Goal: Ask a question

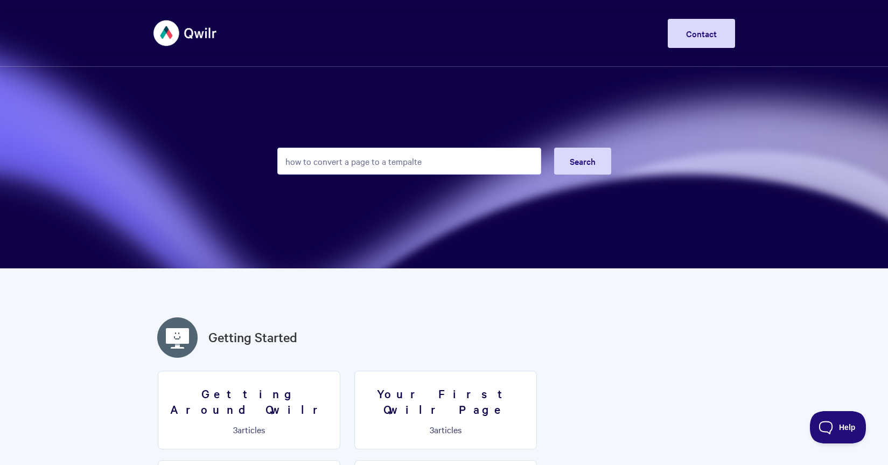
type input "how to convert a page to a tempalte"
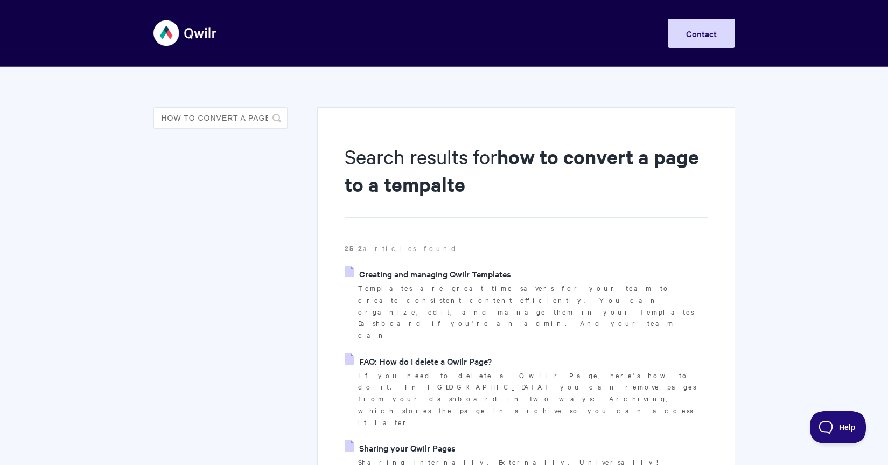
click at [462, 277] on link "Creating and managing Qwilr Templates" at bounding box center [428, 274] width 166 height 16
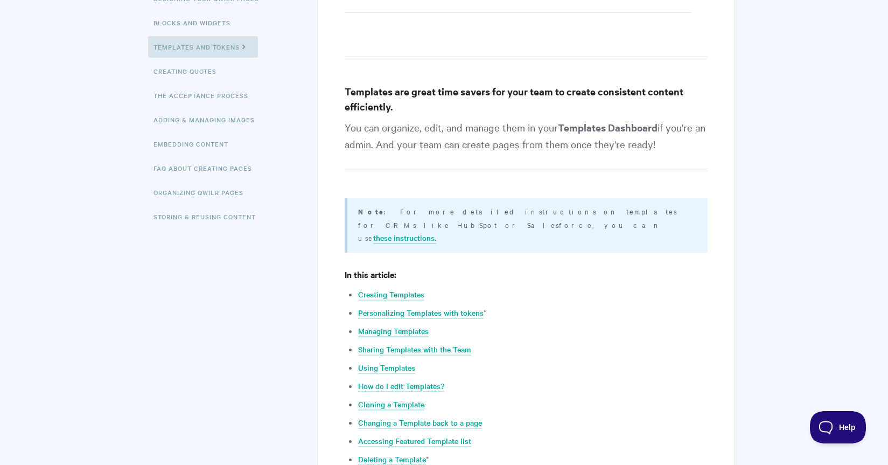
scroll to position [253, 0]
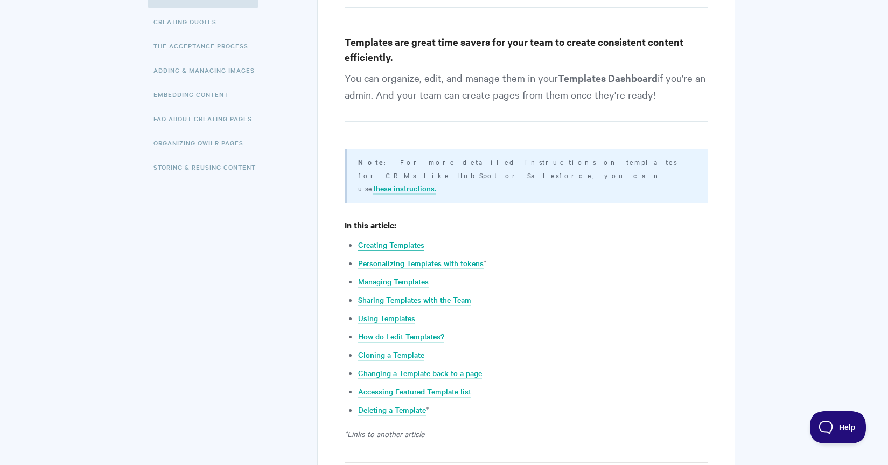
click at [408, 239] on link "Creating Templates" at bounding box center [391, 245] width 66 height 12
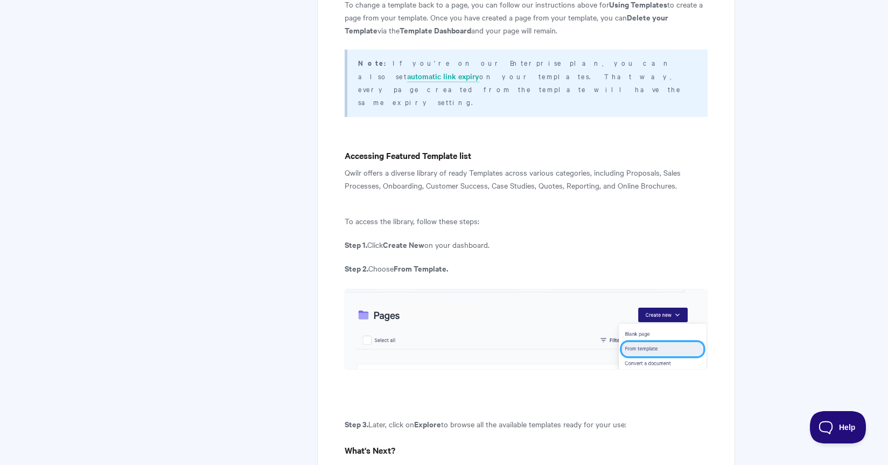
scroll to position [4173, 0]
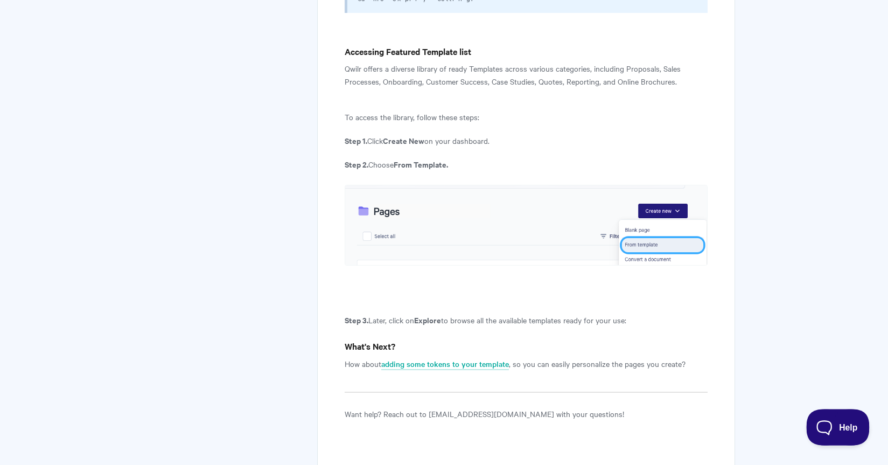
click at [839, 431] on button "Help" at bounding box center [835, 425] width 56 height 32
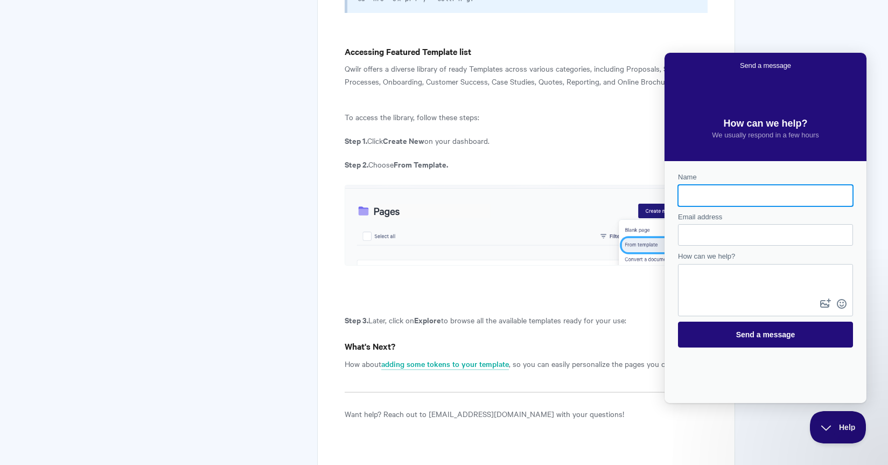
scroll to position [0, 0]
type input "[PERSON_NAME]"
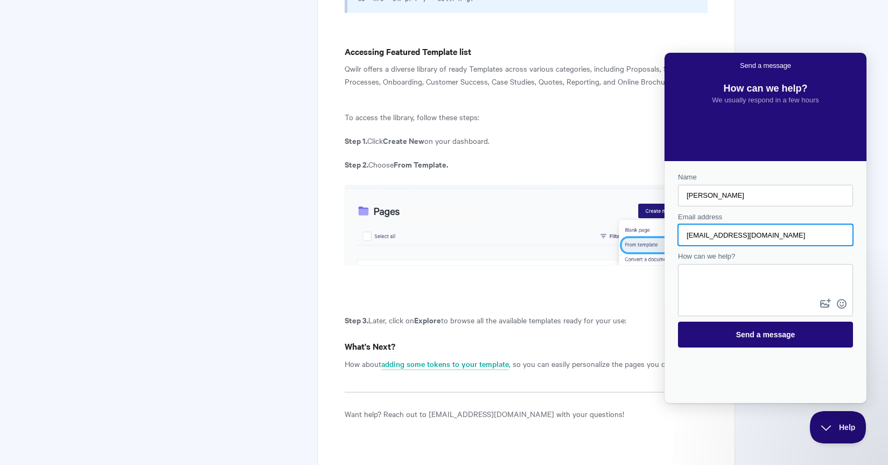
type input "[EMAIL_ADDRESS][DOMAIN_NAME]"
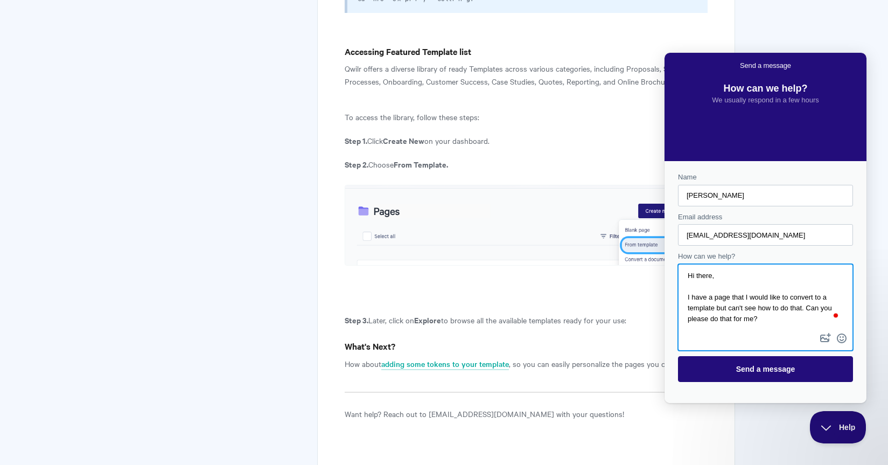
scroll to position [7, 0]
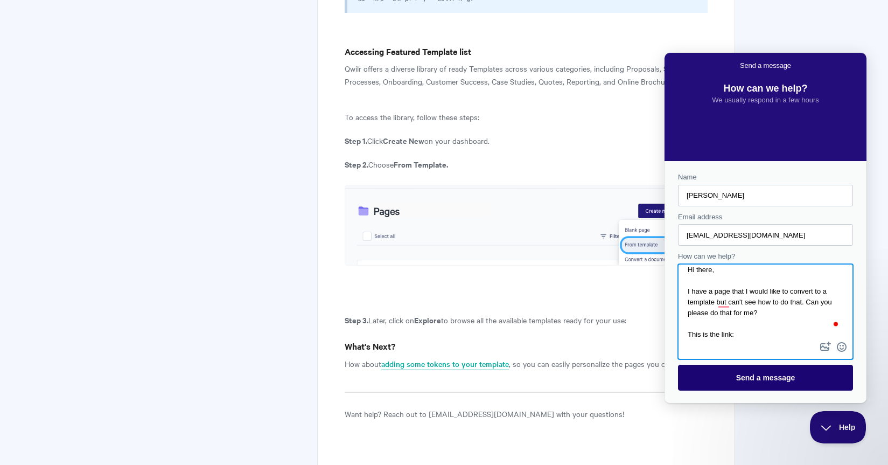
paste textarea "[URL][DOMAIN_NAME]"
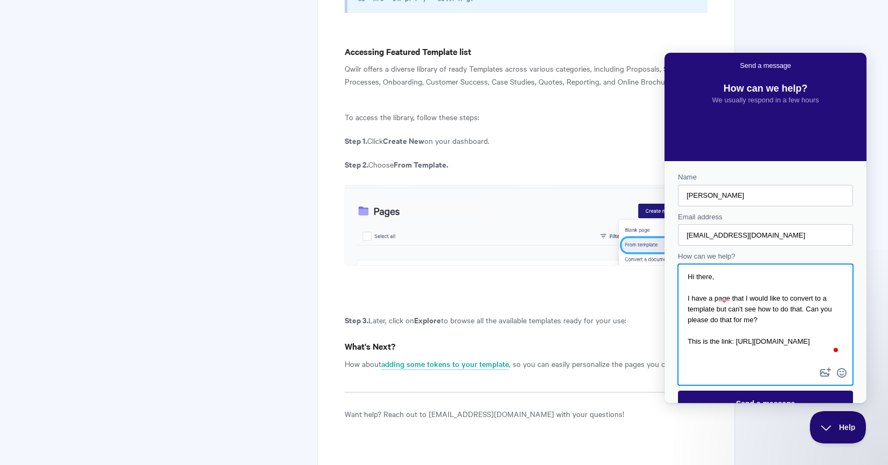
click at [724, 330] on textarea "Hi there, I have a page that I would like to convert to a template but can't se…" at bounding box center [765, 315] width 173 height 100
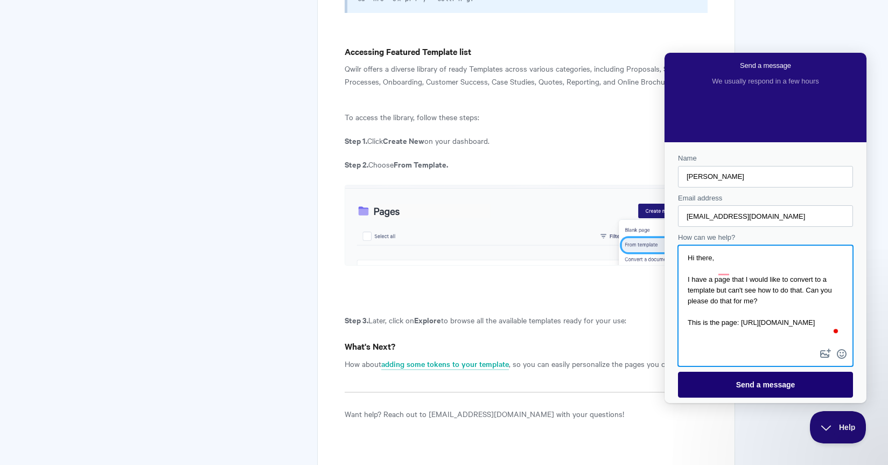
type textarea "Hi there, I have a page that I would like to convert to a template but can't se…"
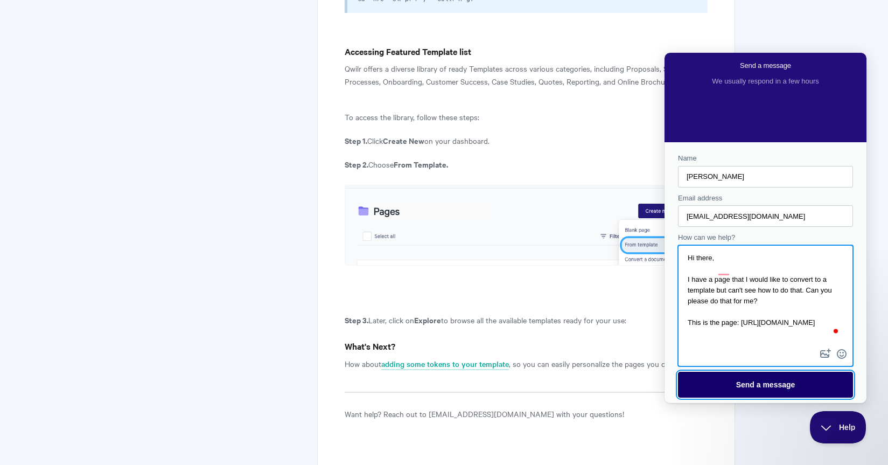
click at [768, 385] on span "Send a message" at bounding box center [766, 384] width 59 height 9
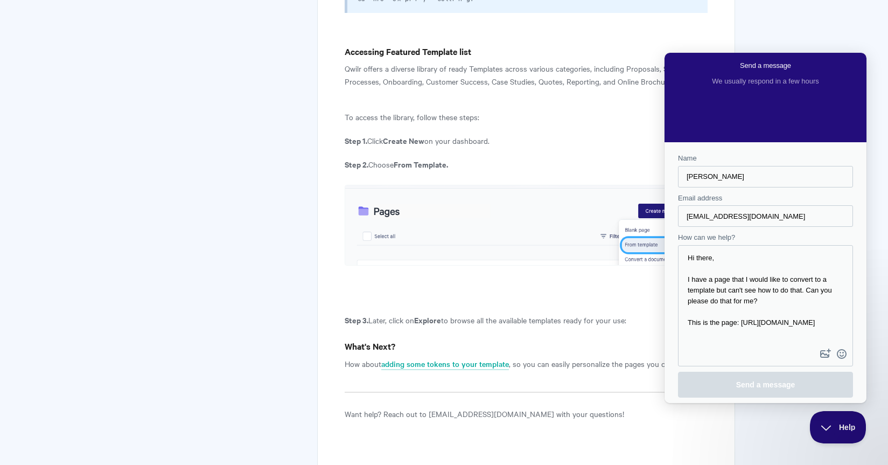
scroll to position [0, 0]
